Goal: Transaction & Acquisition: Obtain resource

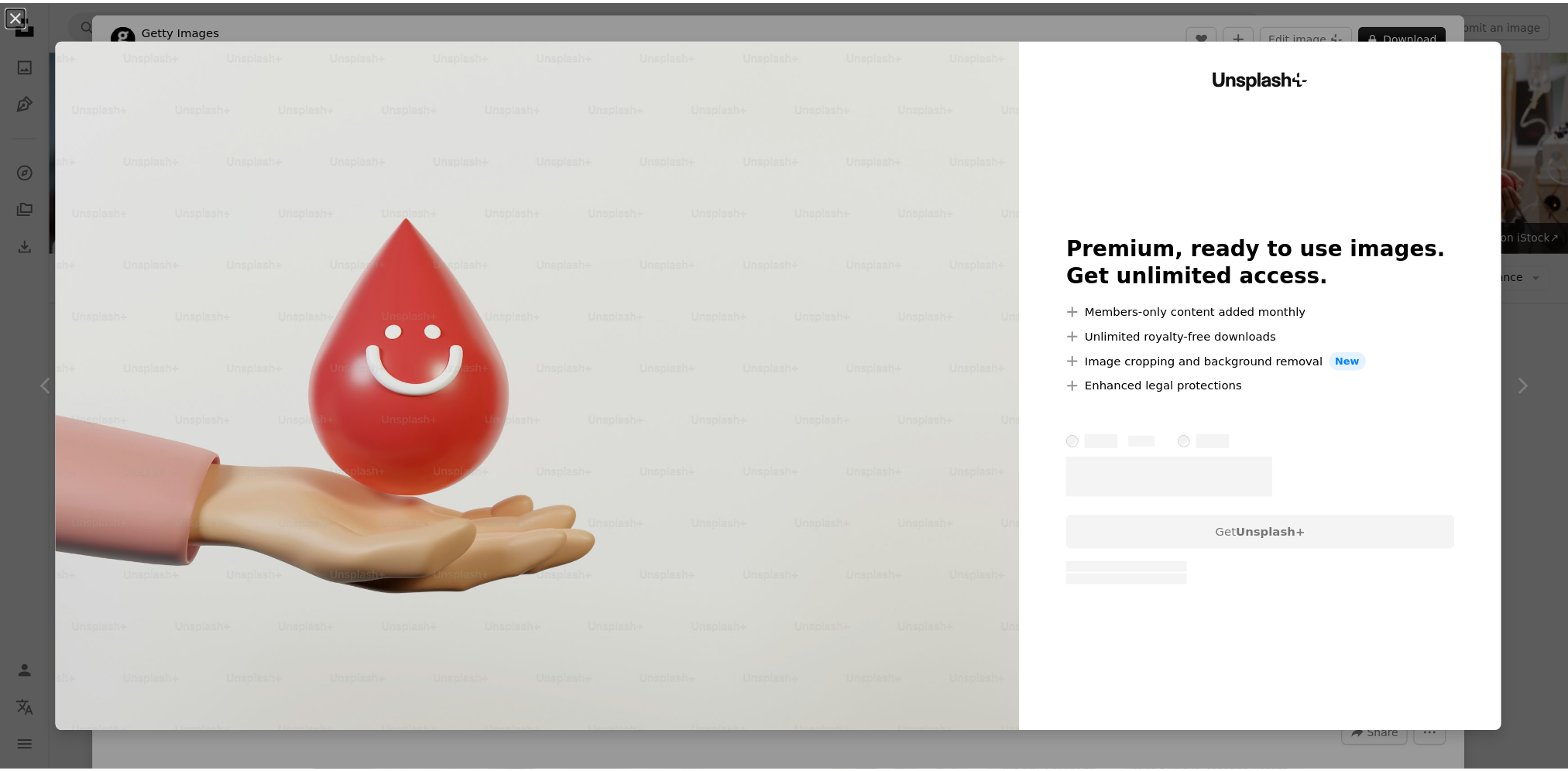
scroll to position [851, 0]
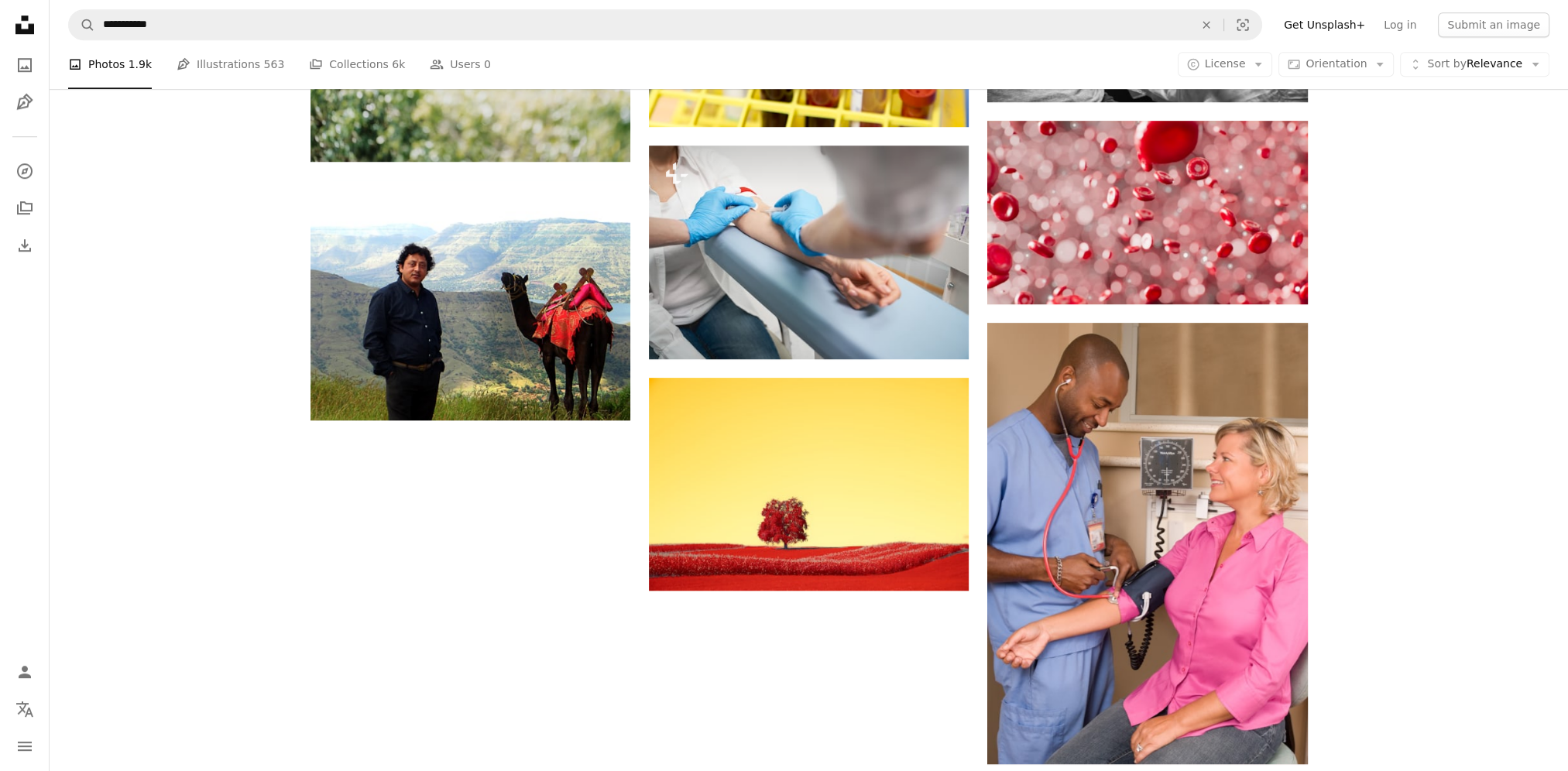
scroll to position [1853, 0]
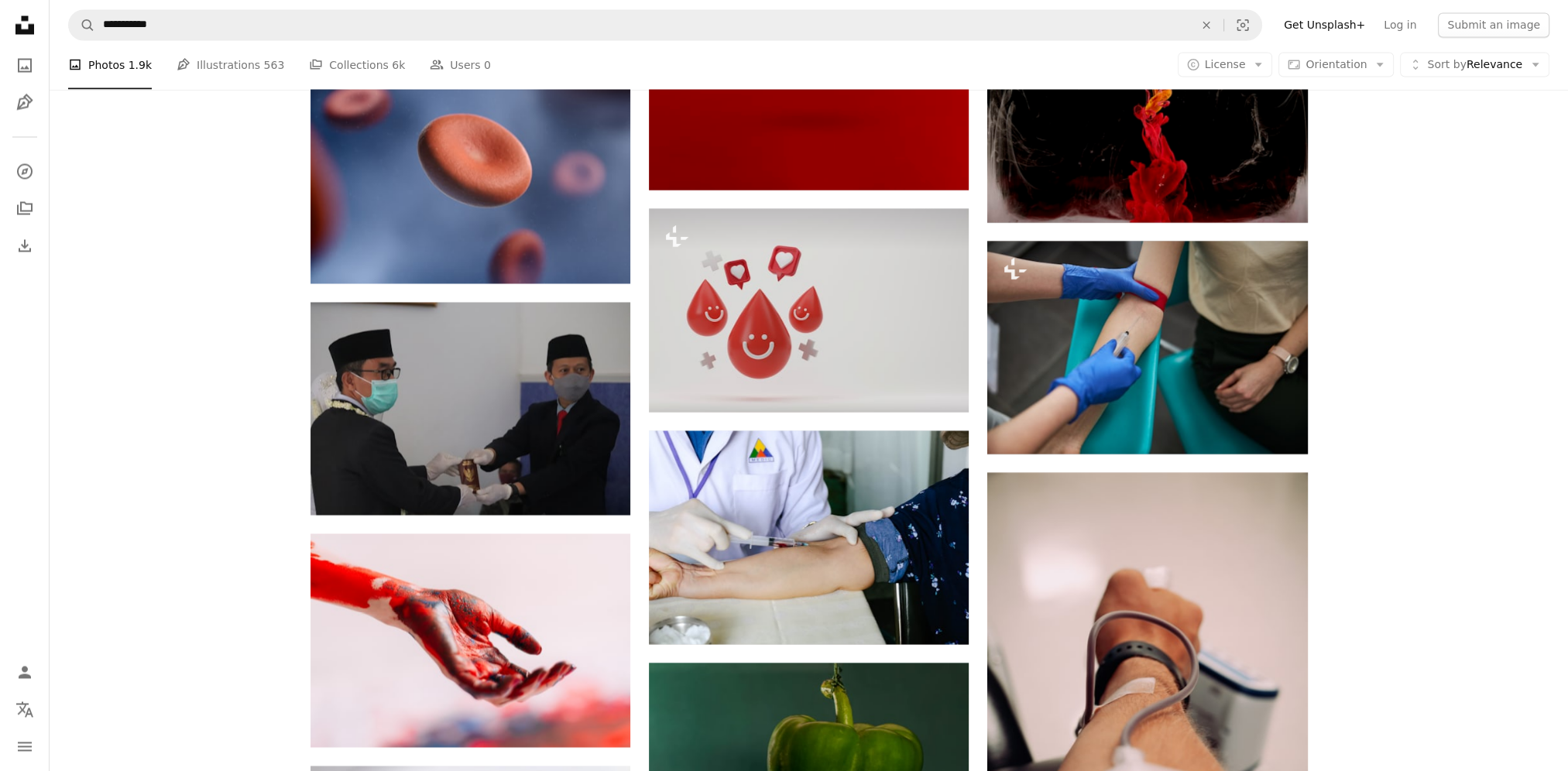
scroll to position [3633, 0]
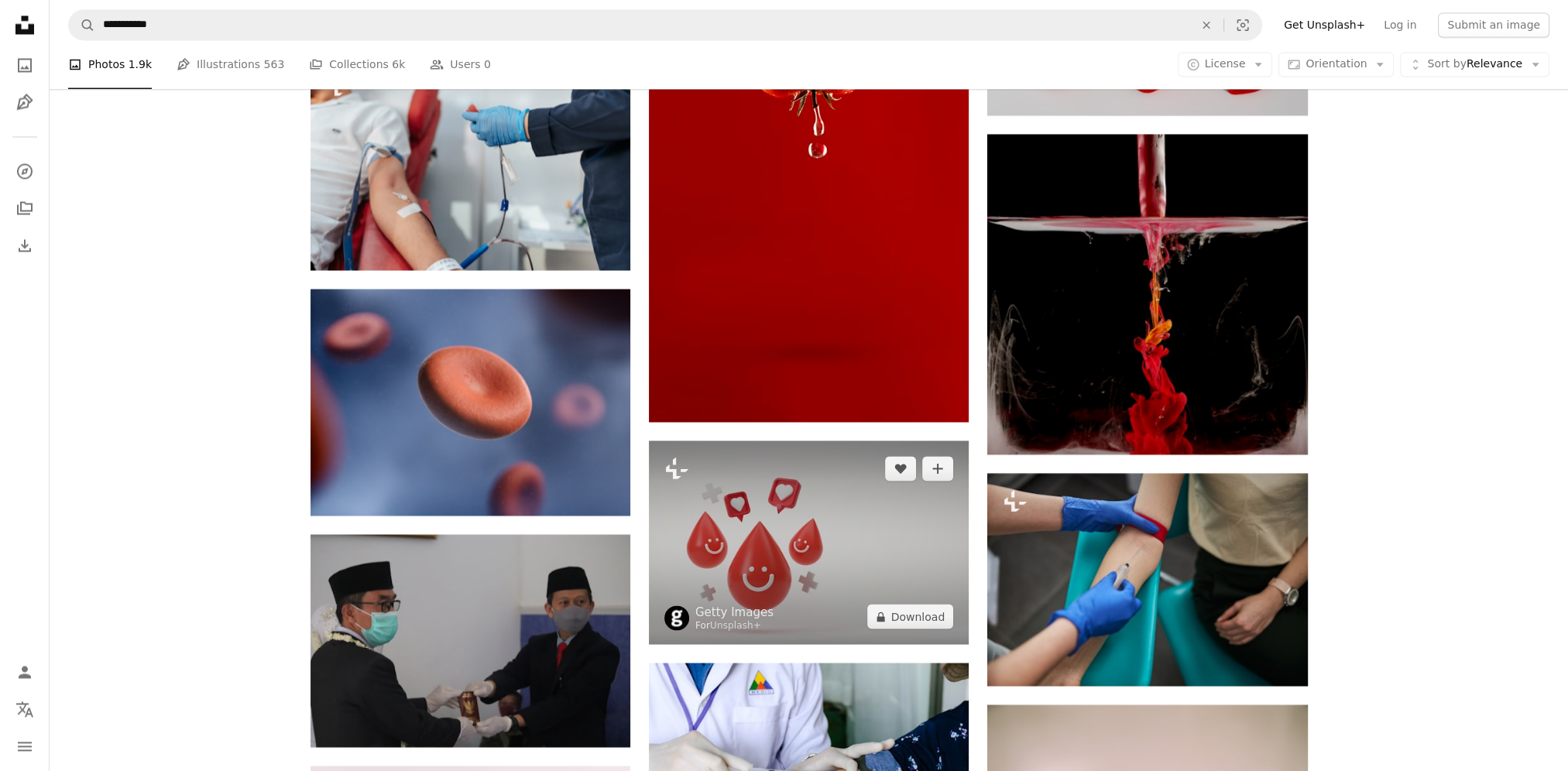
click at [796, 440] on img at bounding box center [809, 542] width 320 height 204
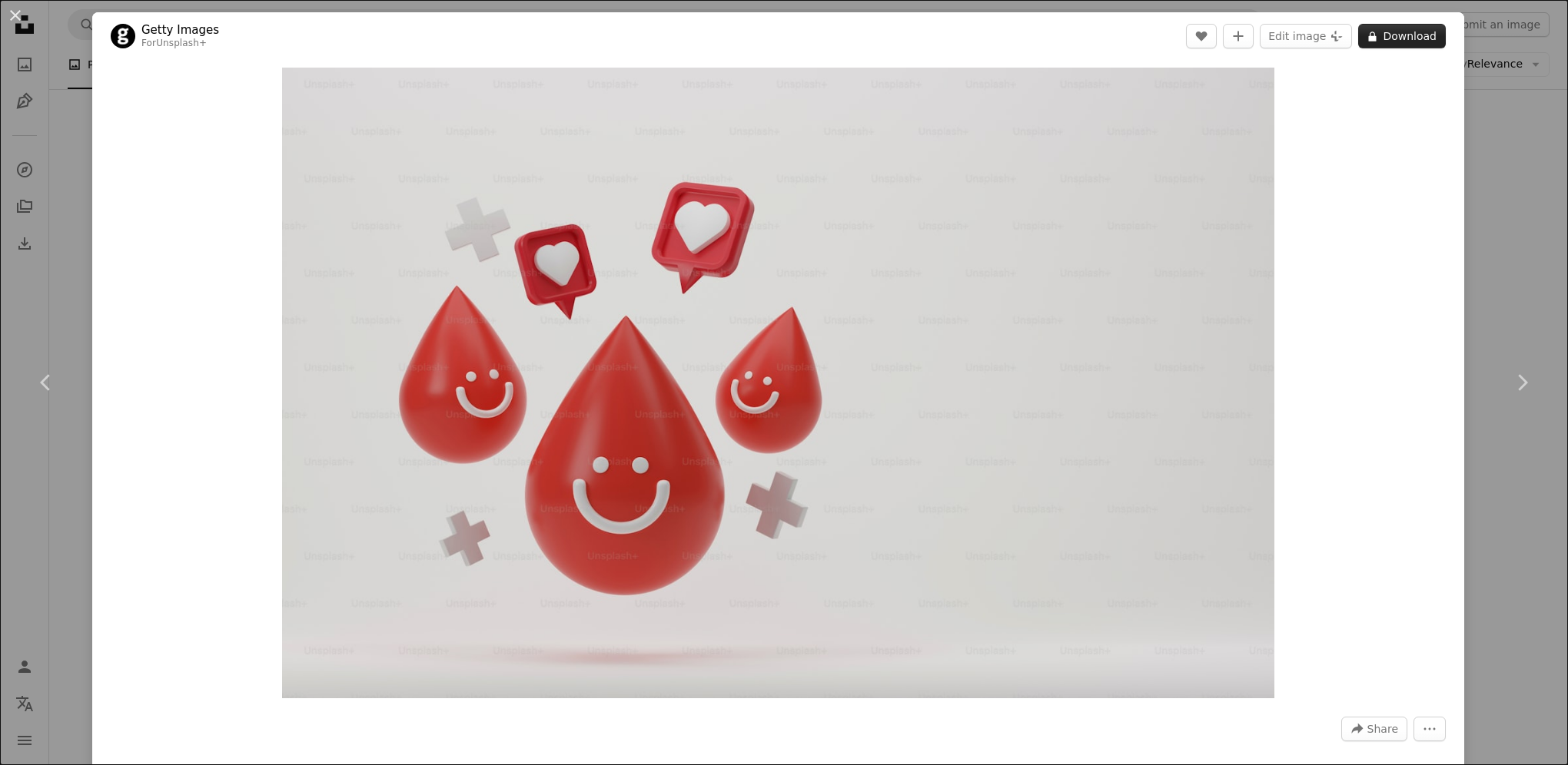
click at [1371, 25] on button "A lock Download" at bounding box center [1401, 36] width 88 height 25
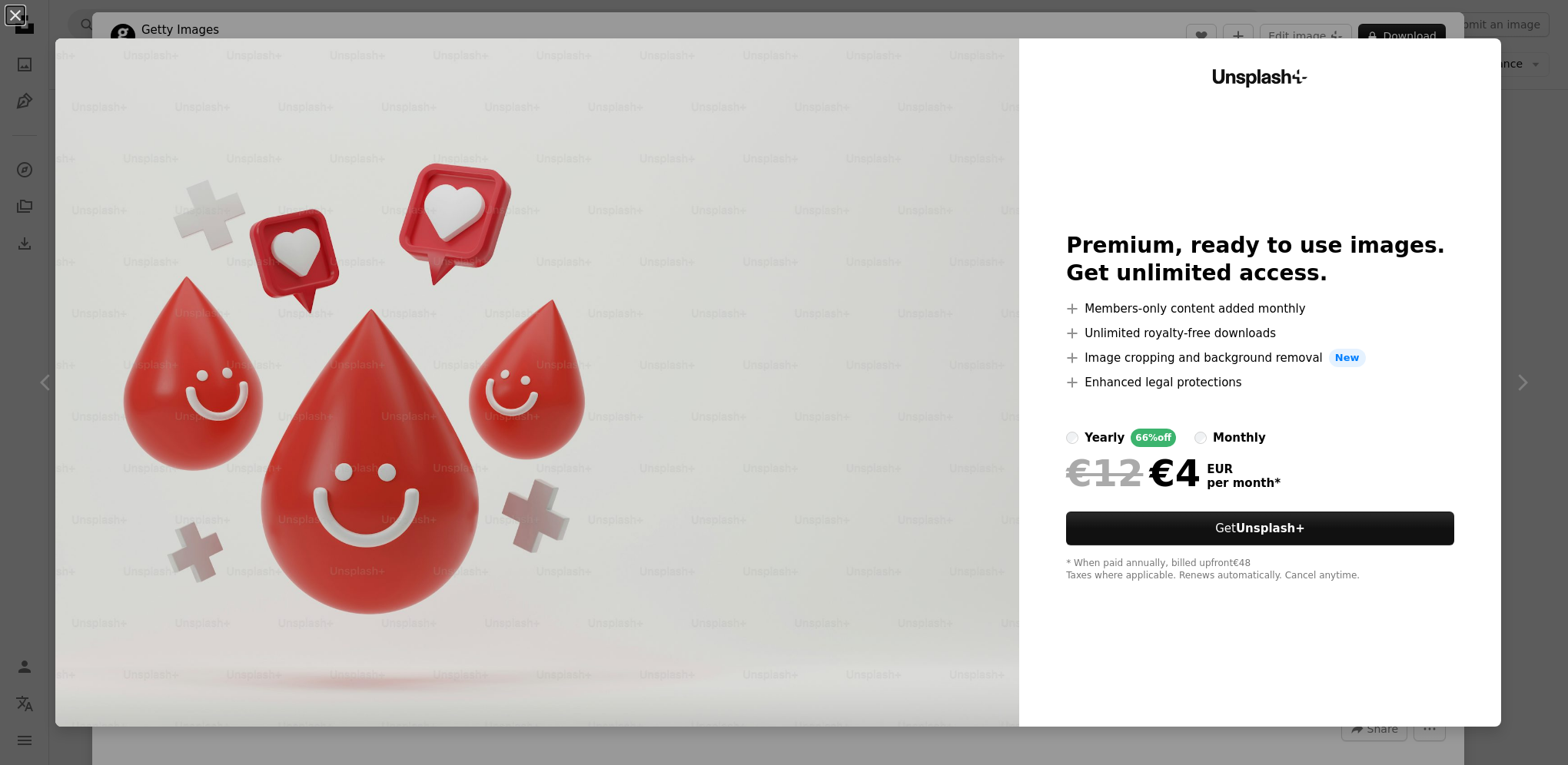
click at [1195, 433] on label "monthly" at bounding box center [1230, 438] width 72 height 19
click at [1085, 433] on div "yearly" at bounding box center [1104, 438] width 40 height 19
click at [1551, 86] on div "An X shape Unsplash+ Premium, ready to use images. Get unlimited access. A plus…" at bounding box center [784, 382] width 1568 height 765
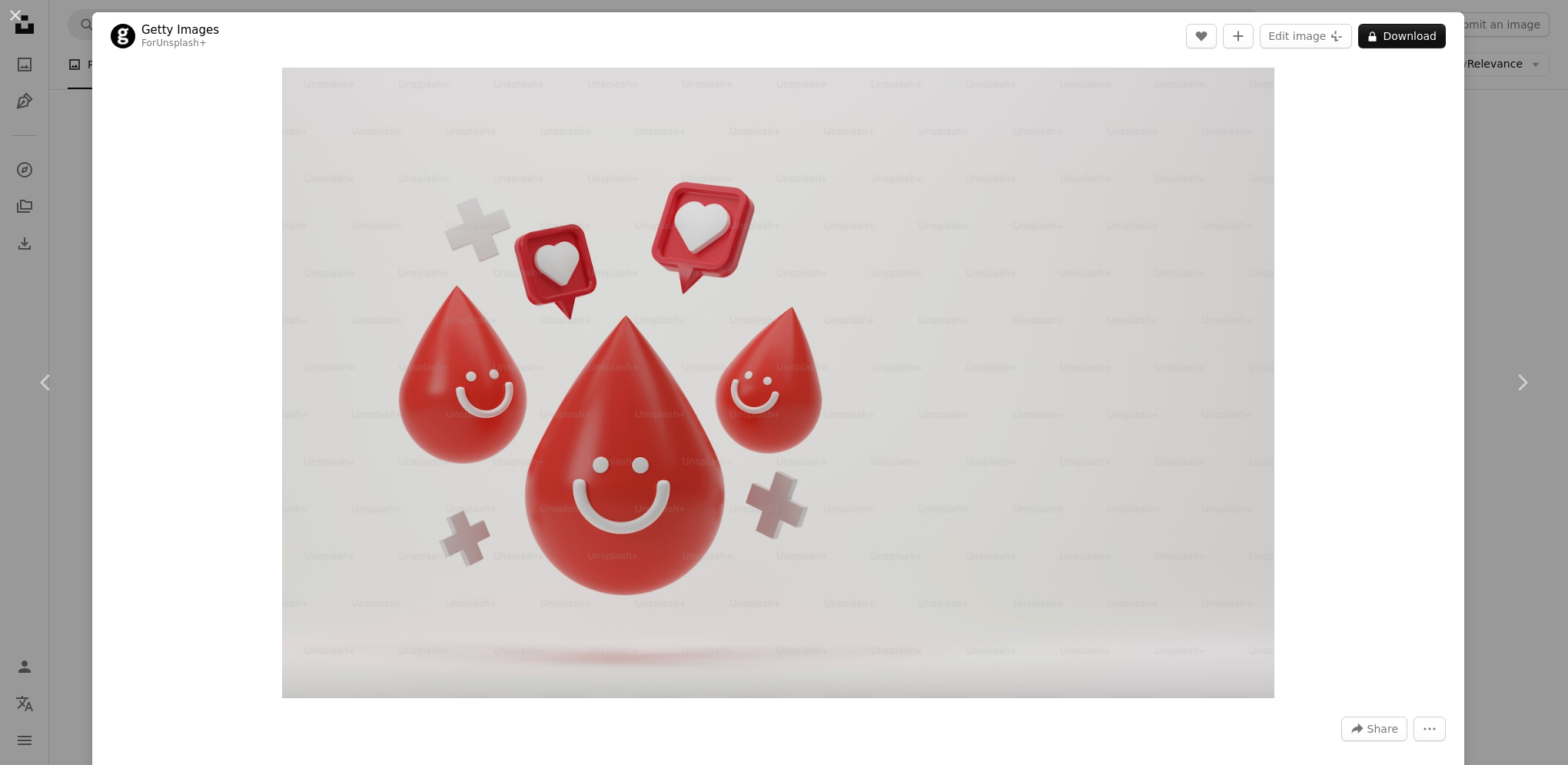
click at [1537, 110] on div "An X shape Chevron left Chevron right Getty Images For Unsplash+ A heart A plus…" at bounding box center [784, 382] width 1568 height 765
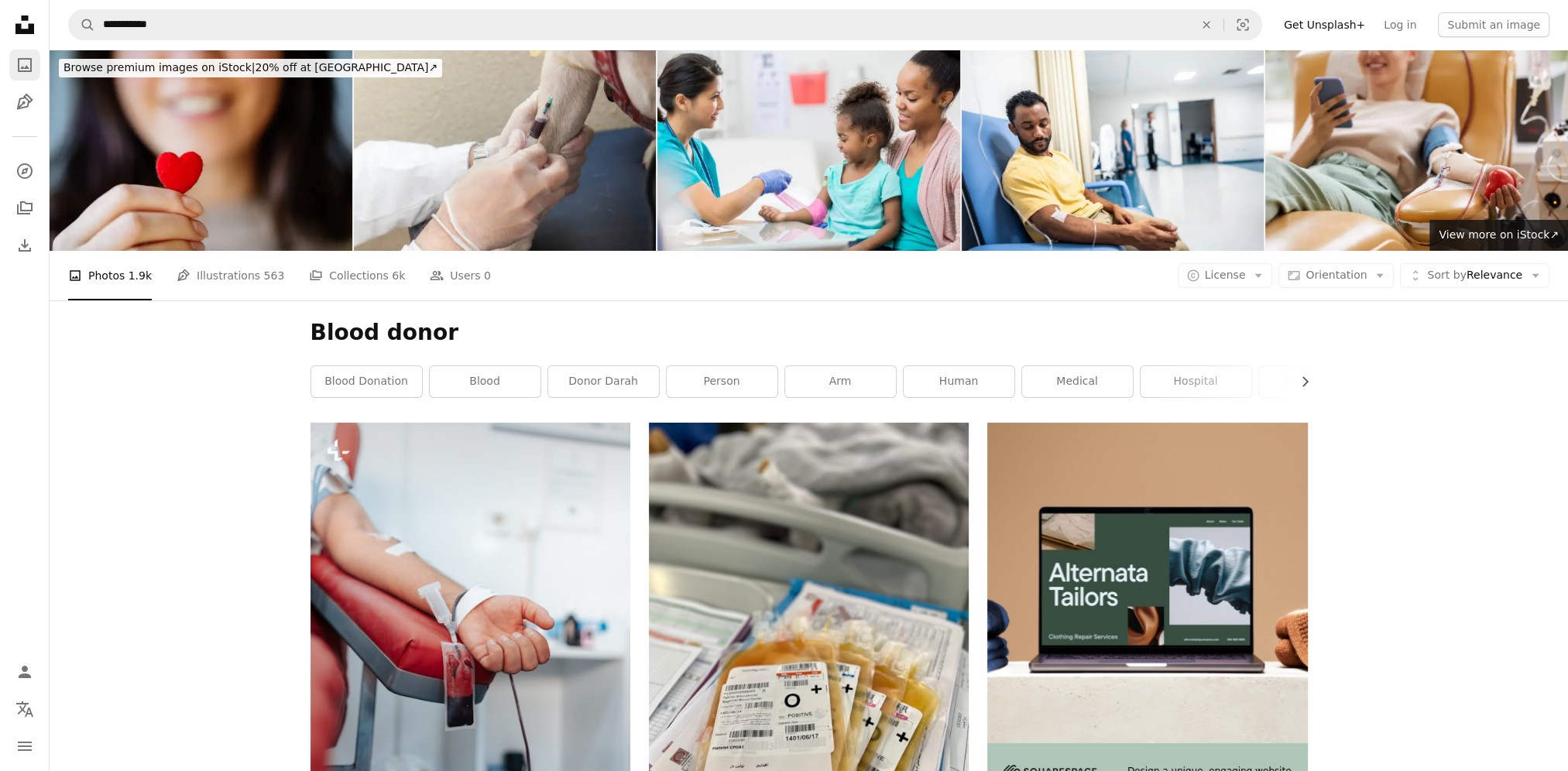
click at [26, 68] on icon "Photos" at bounding box center [25, 65] width 14 height 14
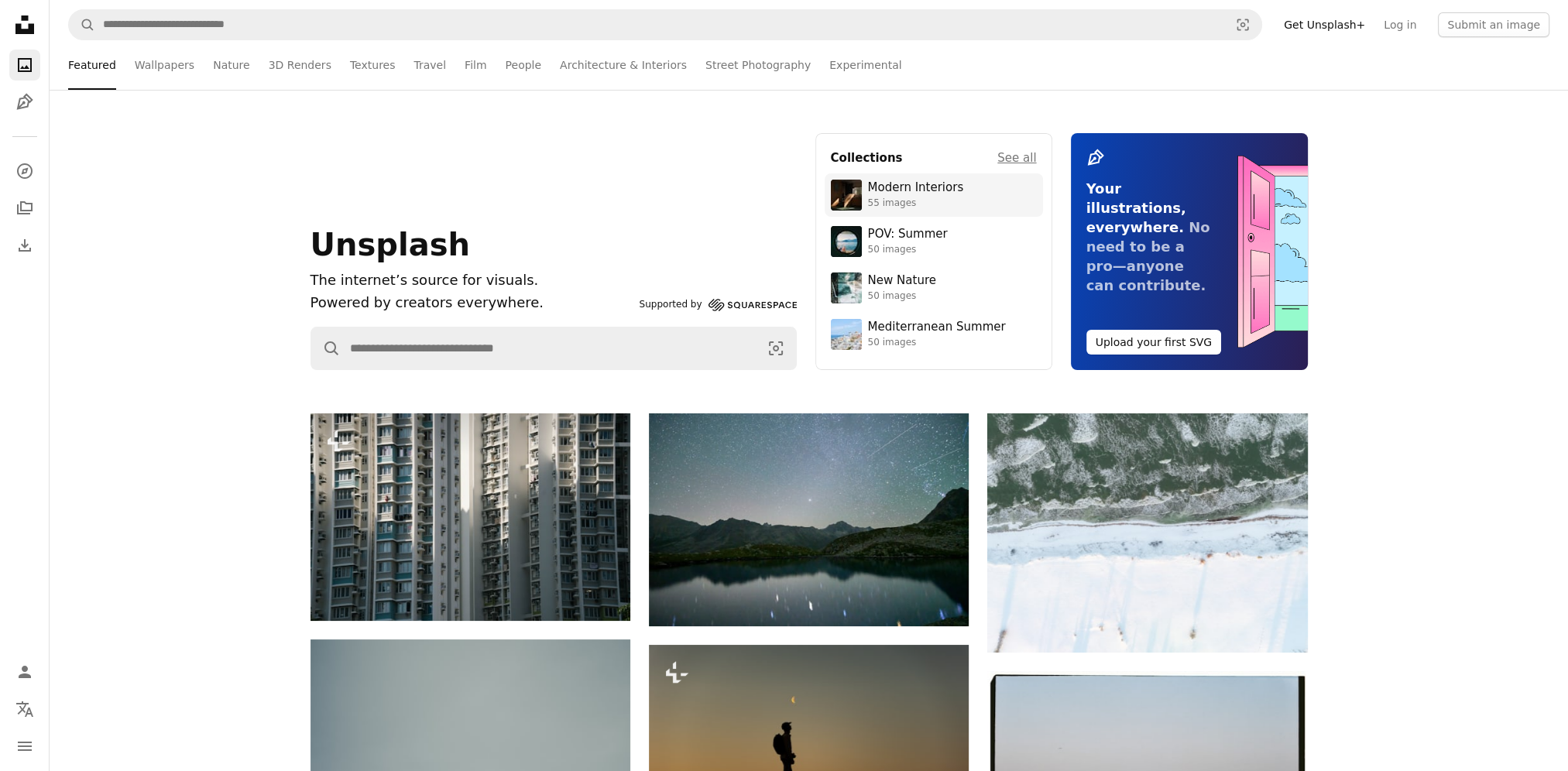
click at [901, 189] on div "Modern Interiors" at bounding box center [915, 188] width 96 height 15
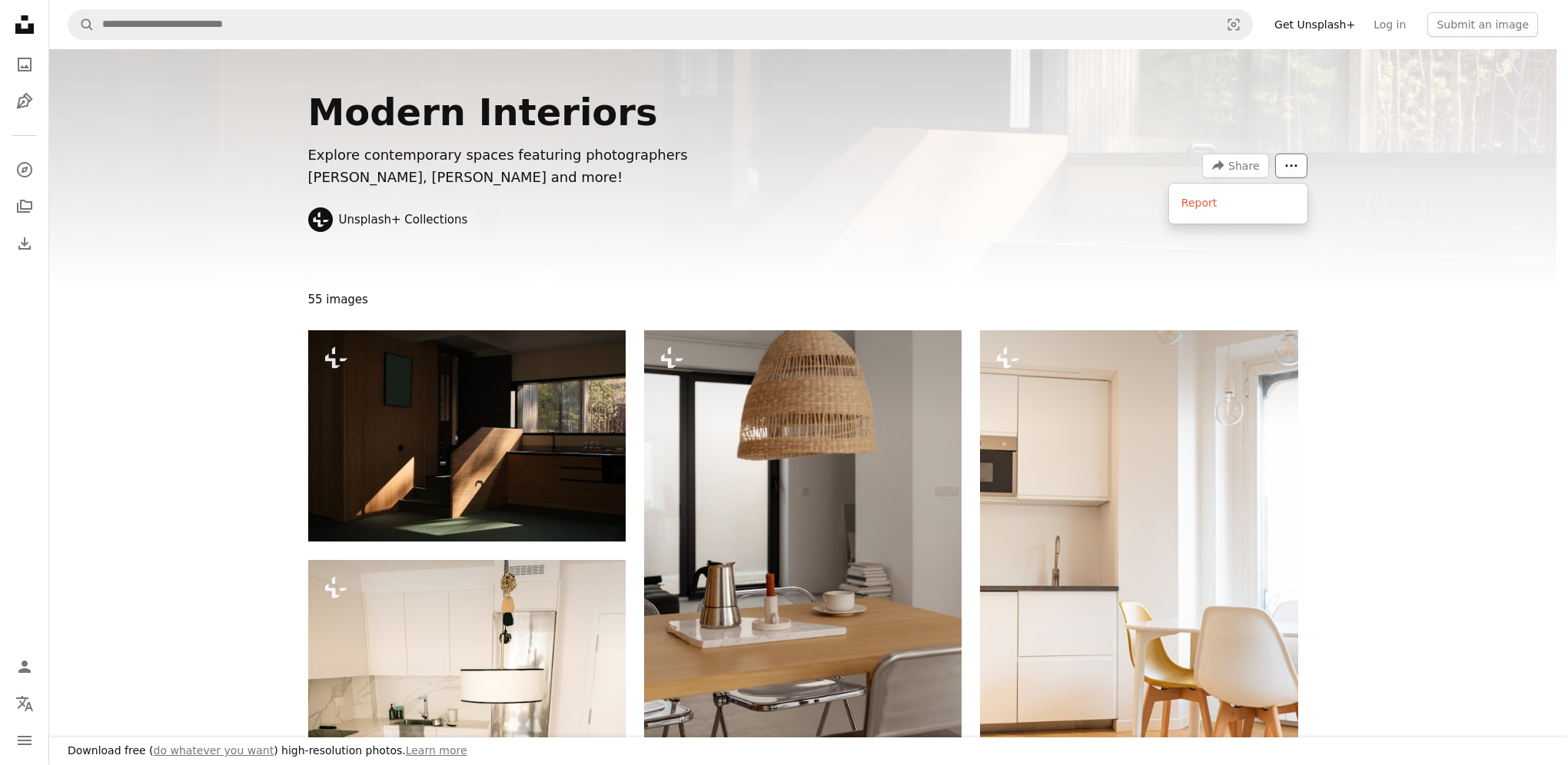
click at [1291, 164] on icon "More Actions" at bounding box center [1291, 166] width 14 height 14
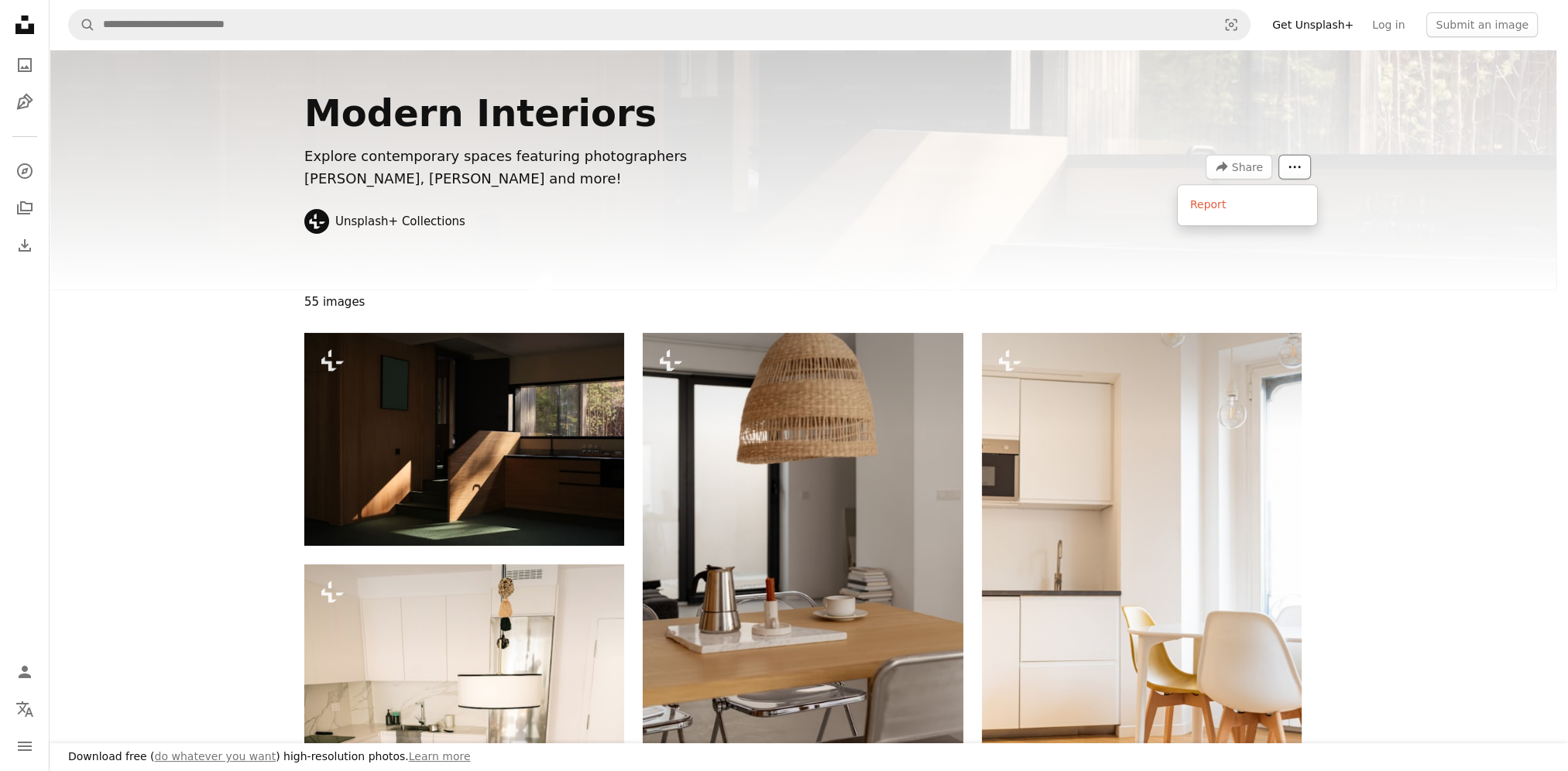
click at [1301, 165] on icon "More Actions" at bounding box center [1295, 167] width 14 height 14
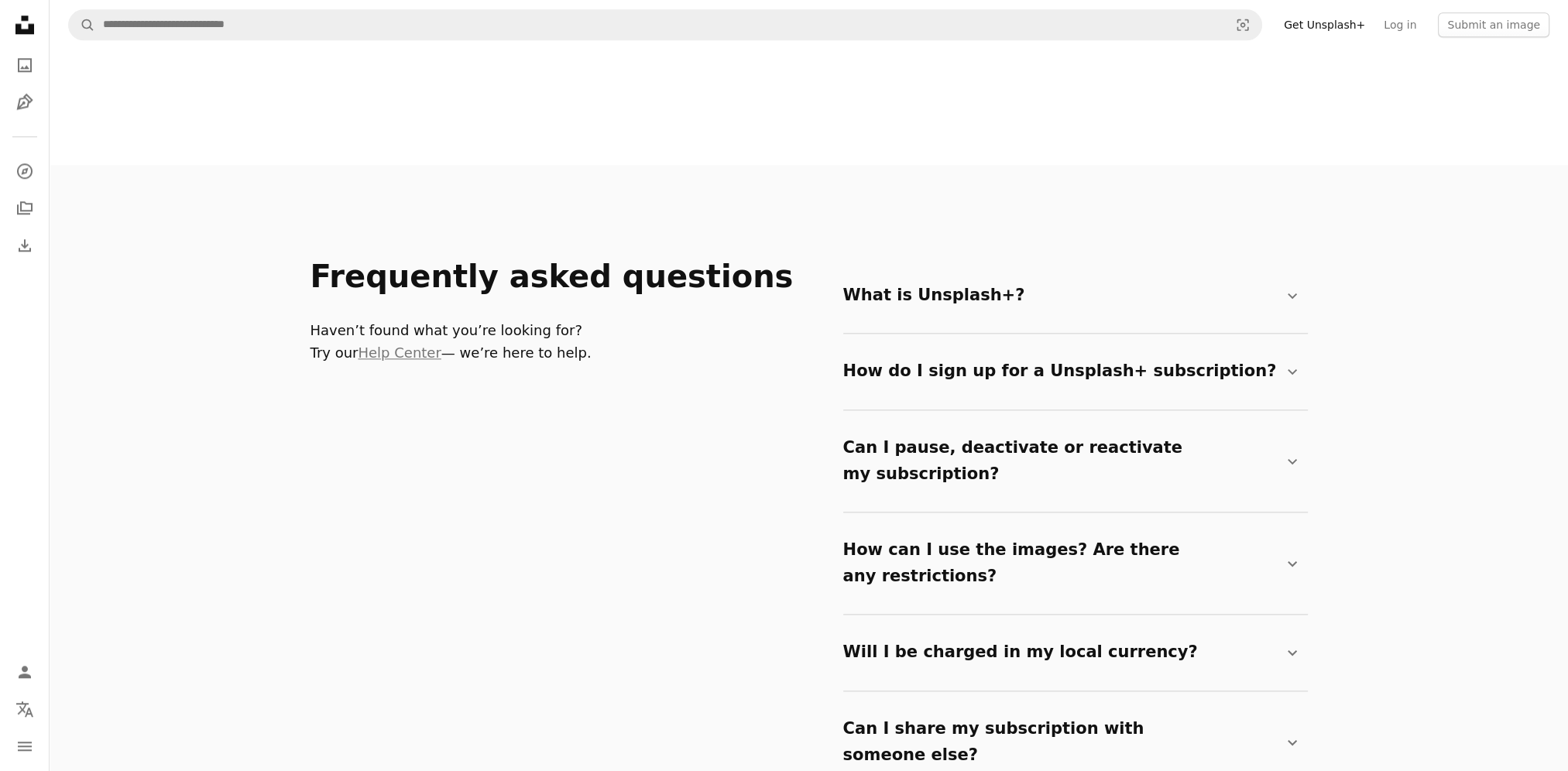
scroll to position [2477, 0]
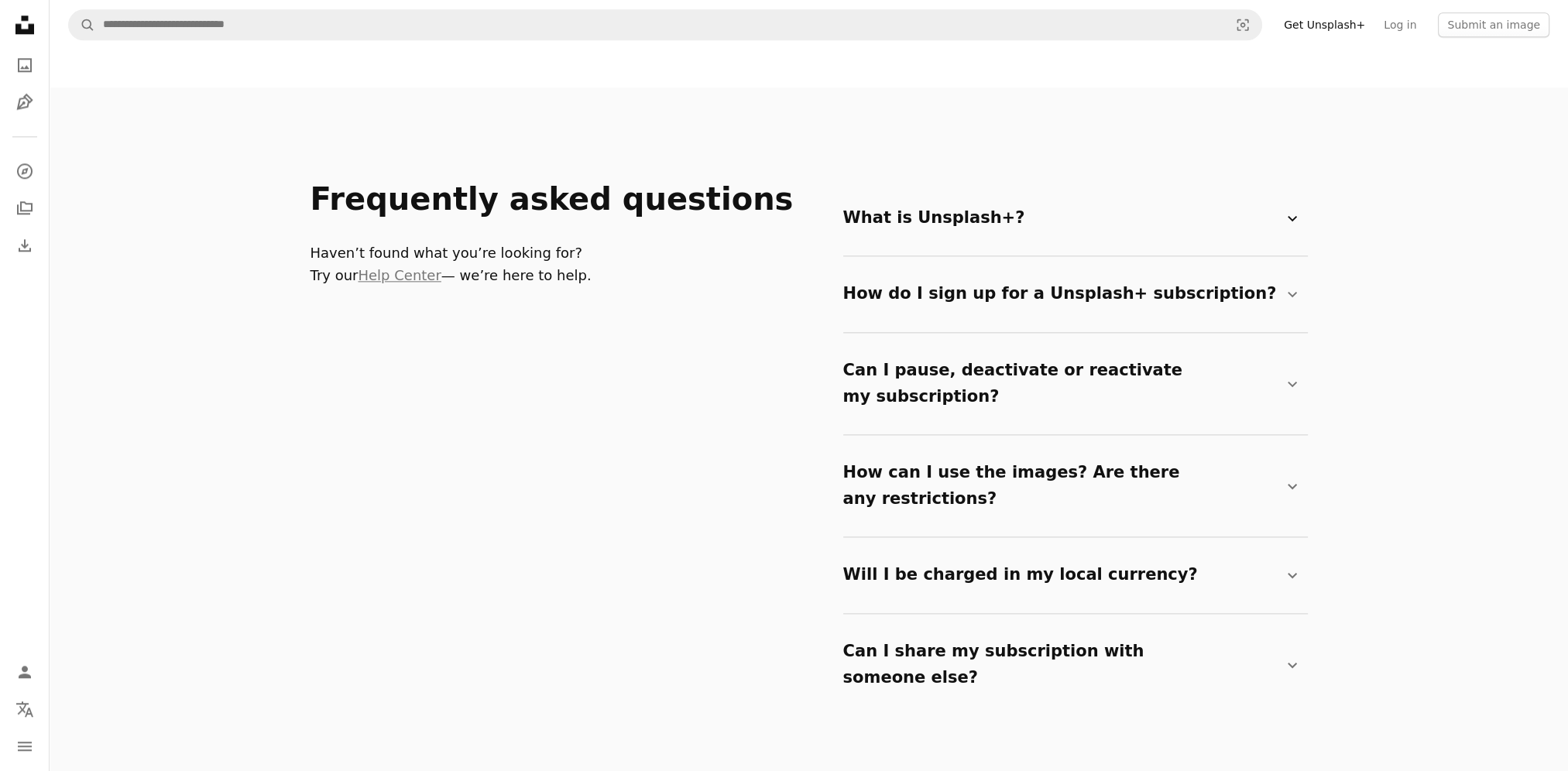
click at [994, 223] on summary "What is Unsplash+? Chevron down" at bounding box center [1072, 218] width 458 height 51
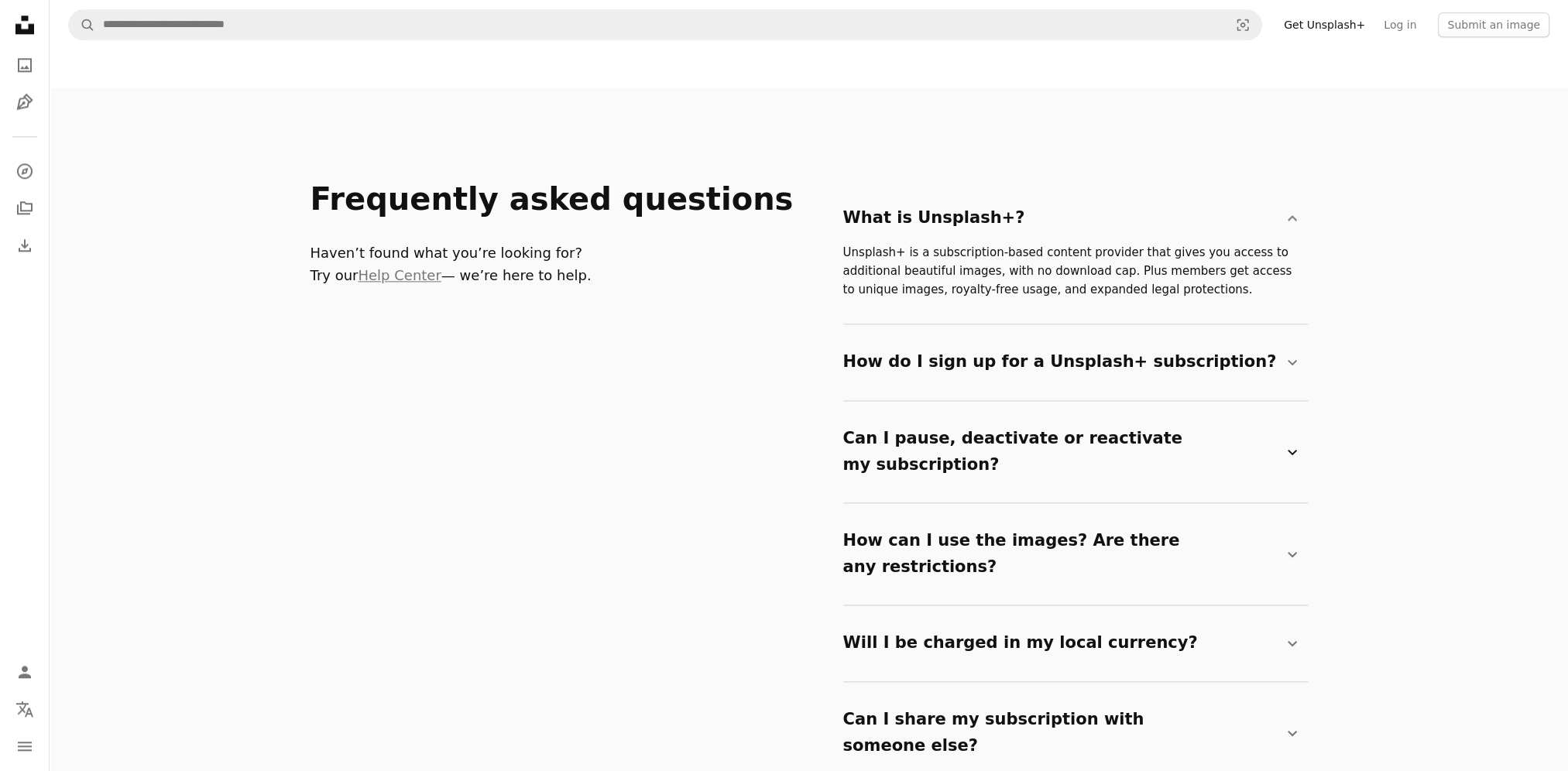
click at [961, 445] on summary "Can I pause, deactivate or reactivate my subscription? Chevron down" at bounding box center [1072, 452] width 458 height 77
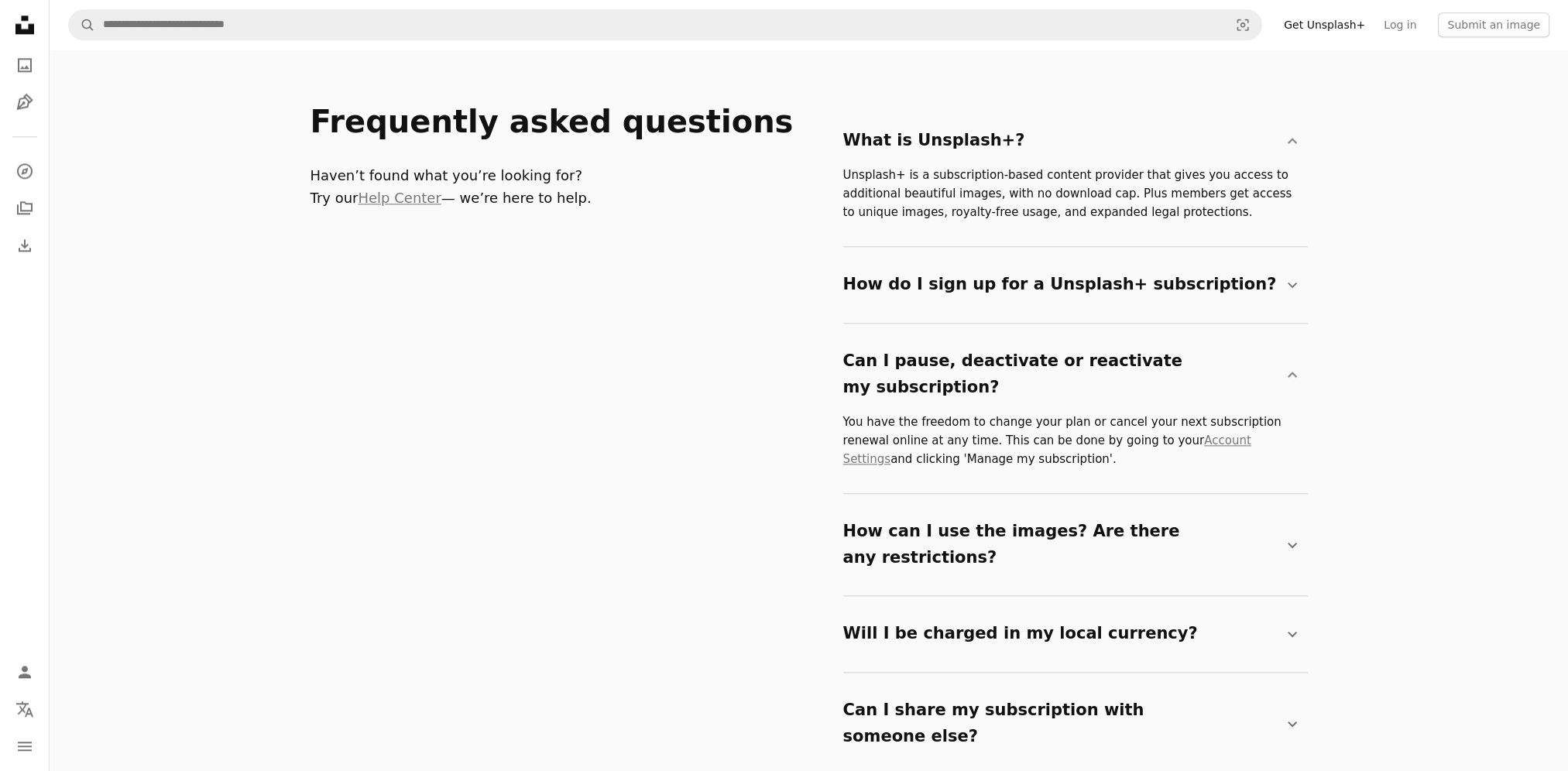
scroll to position [2632, 0]
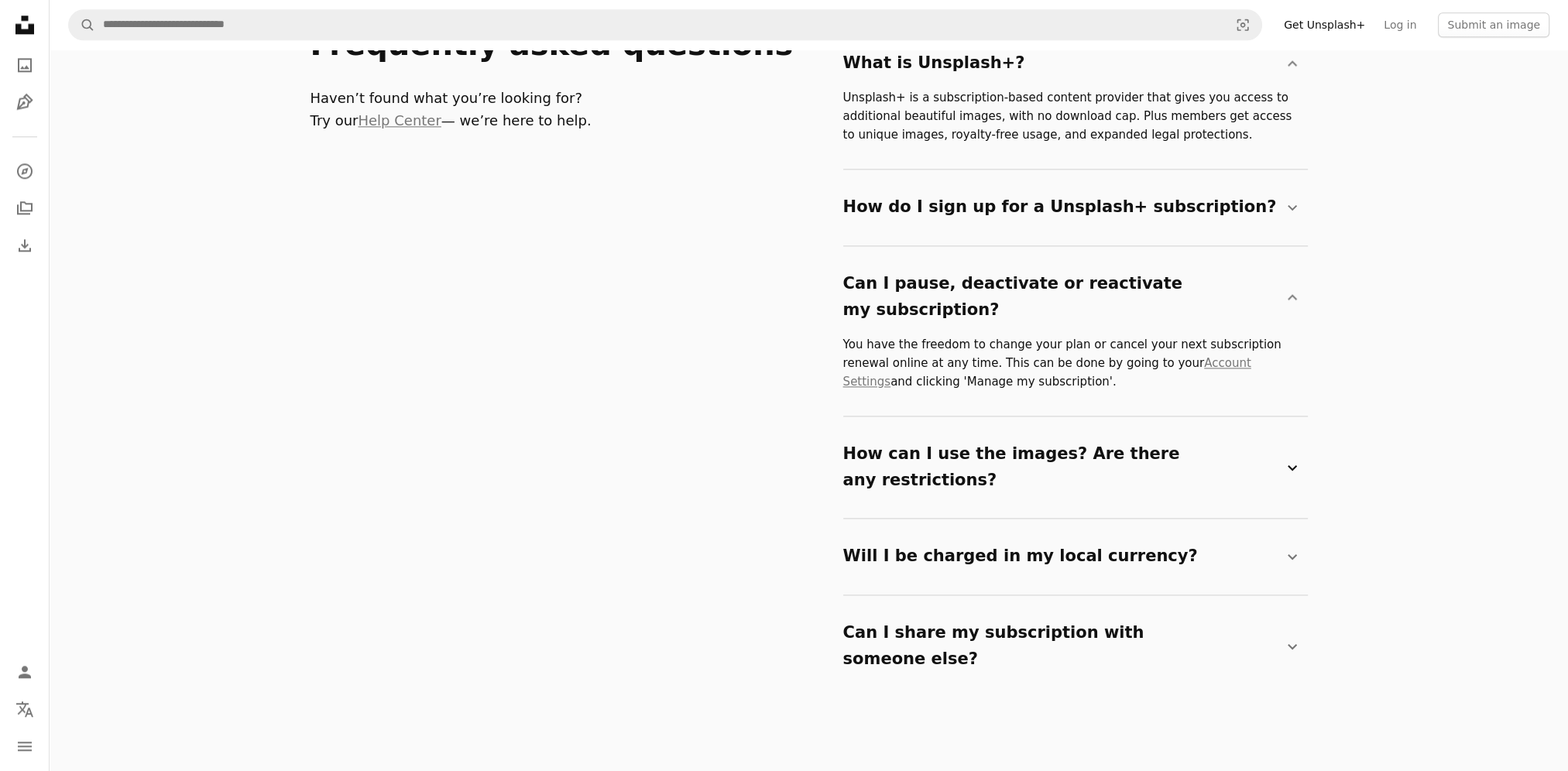
click at [896, 433] on summary "How can I use the images? Are there any restrictions? Chevron down" at bounding box center [1072, 467] width 458 height 77
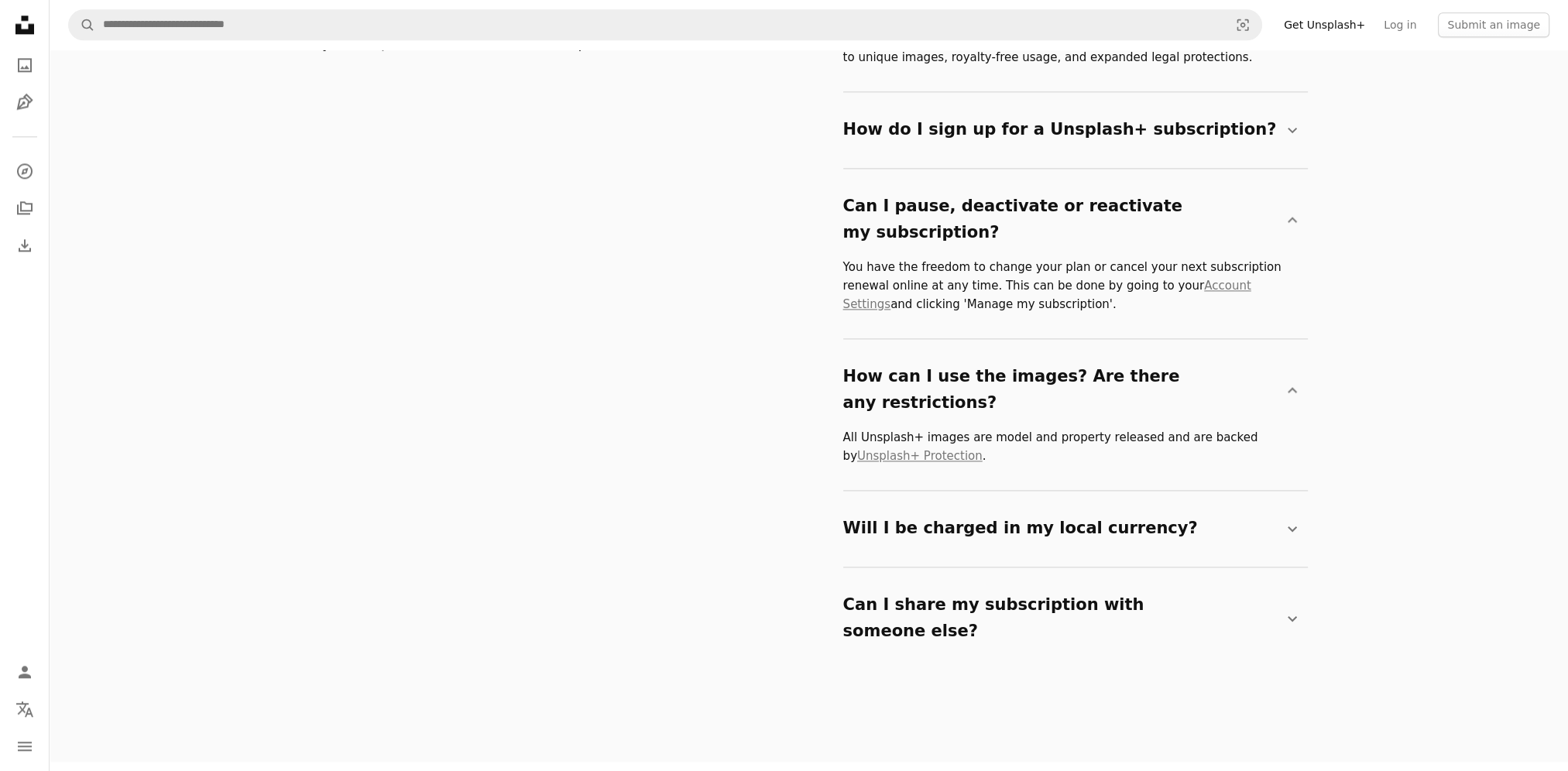
scroll to position [2786, 0]
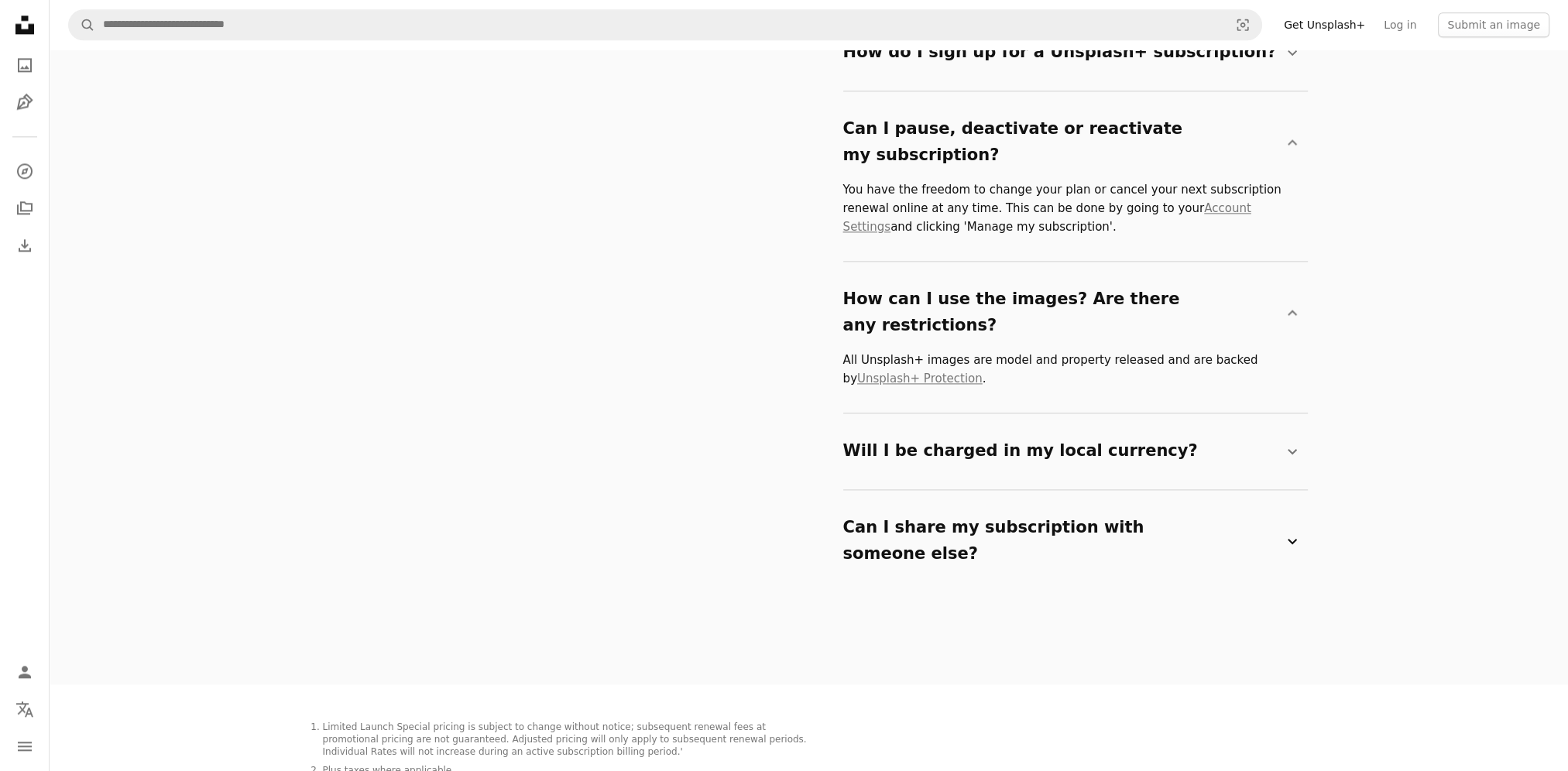
click at [859, 502] on summary "Can I share my subscription with someone else? Chevron down" at bounding box center [1072, 541] width 458 height 77
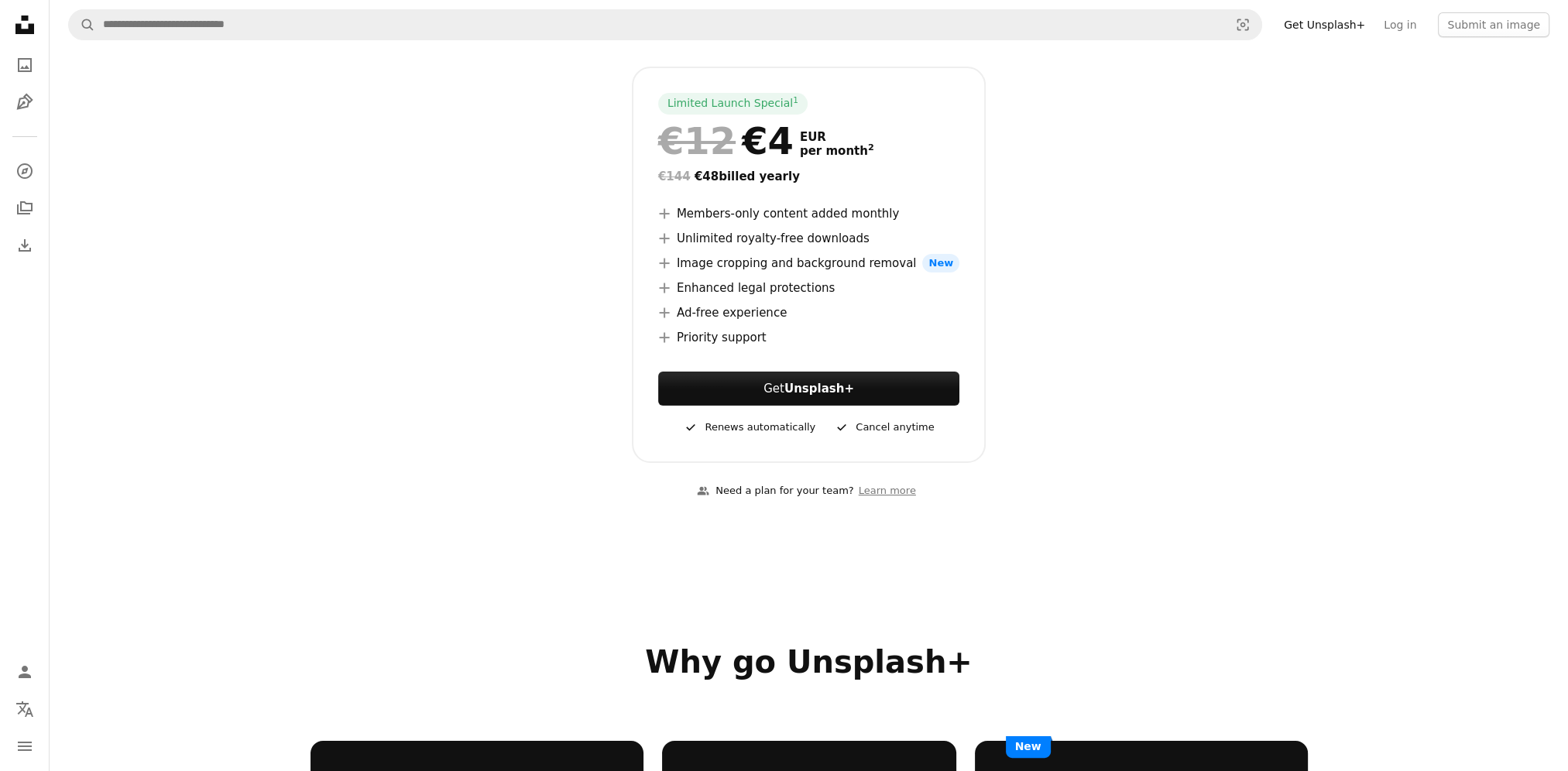
scroll to position [0, 0]
